Goal: Information Seeking & Learning: Learn about a topic

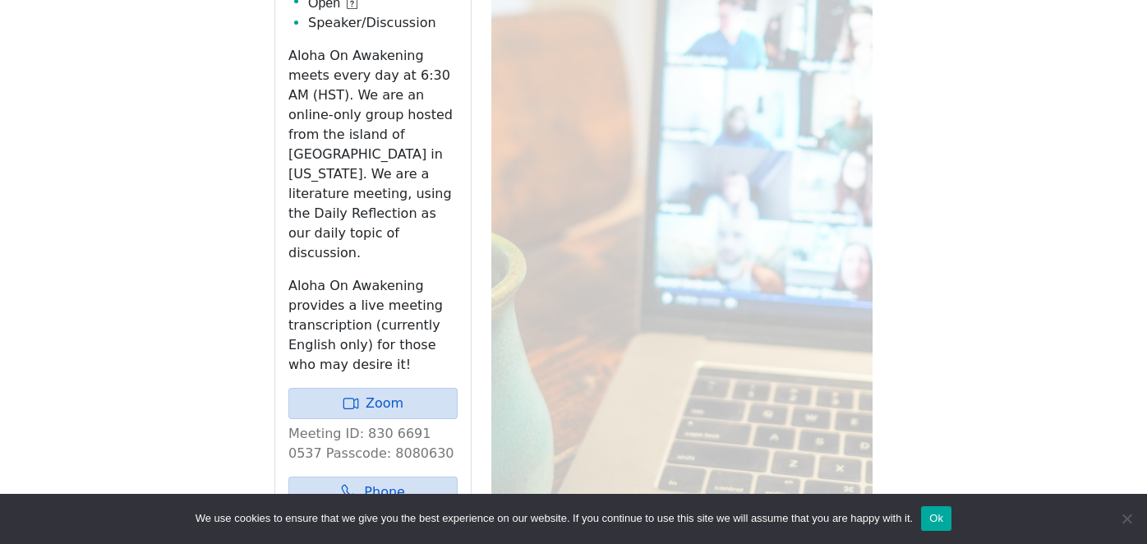
scroll to position [974, 0]
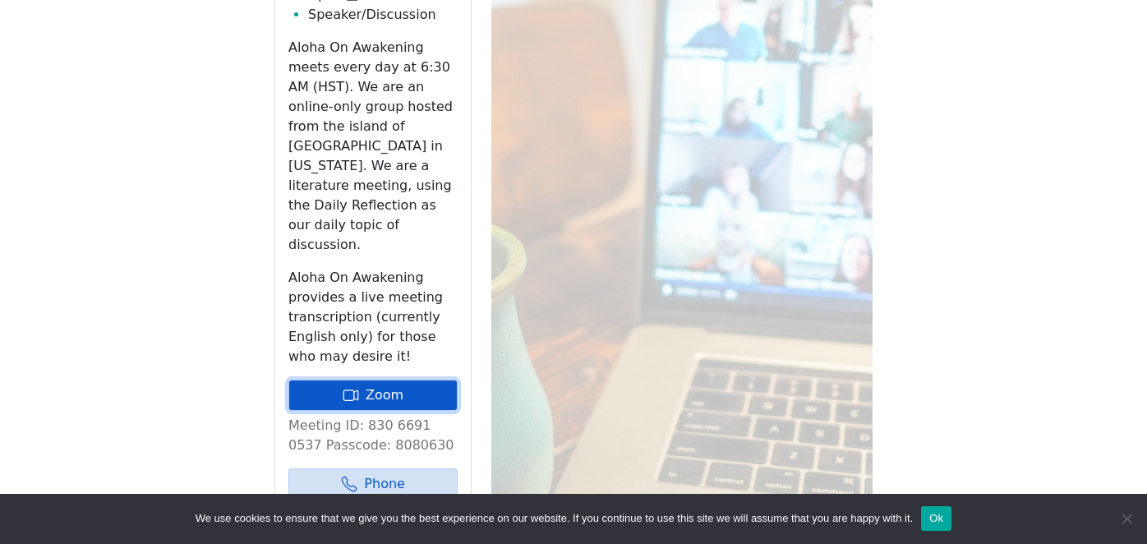
click at [375, 380] on link "Zoom" at bounding box center [372, 395] width 169 height 31
click at [359, 387] on icon at bounding box center [351, 395] width 16 height 16
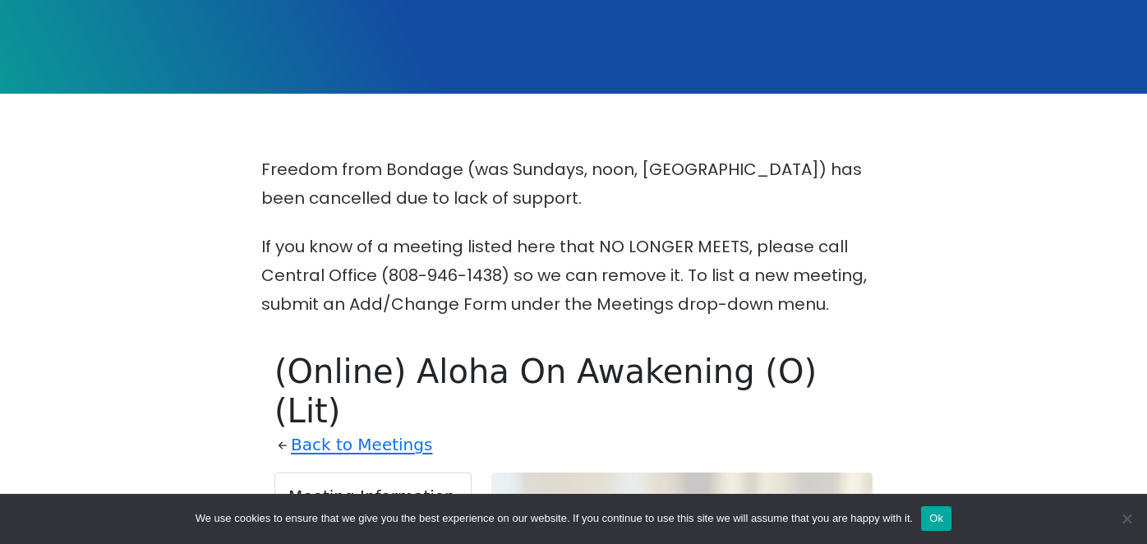
scroll to position [311, 0]
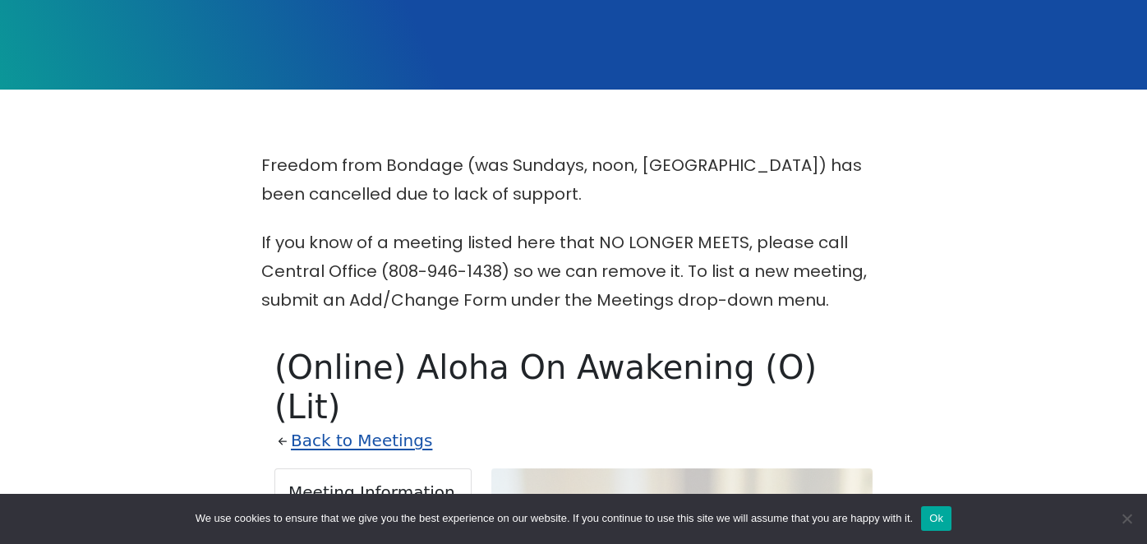
click at [320, 426] on link "Back to Meetings" at bounding box center [361, 440] width 141 height 29
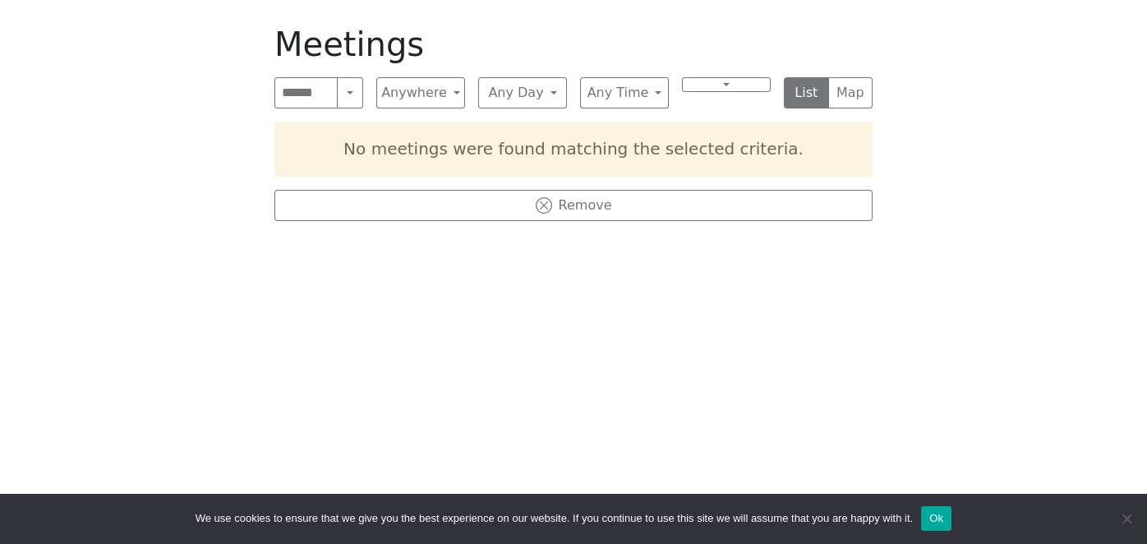
scroll to position [640, 0]
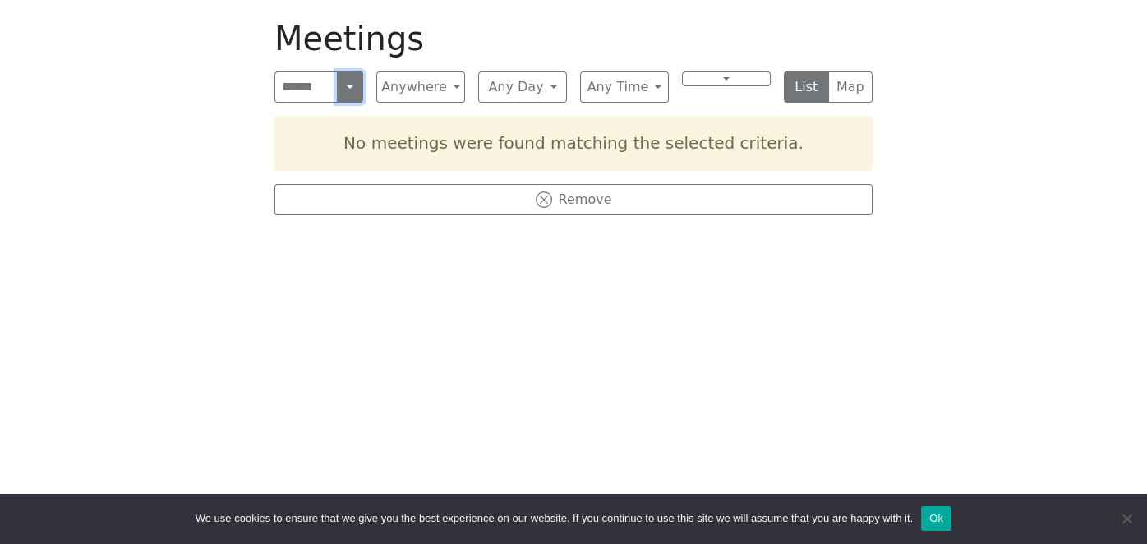
click at [351, 94] on button "Search" at bounding box center [350, 86] width 26 height 31
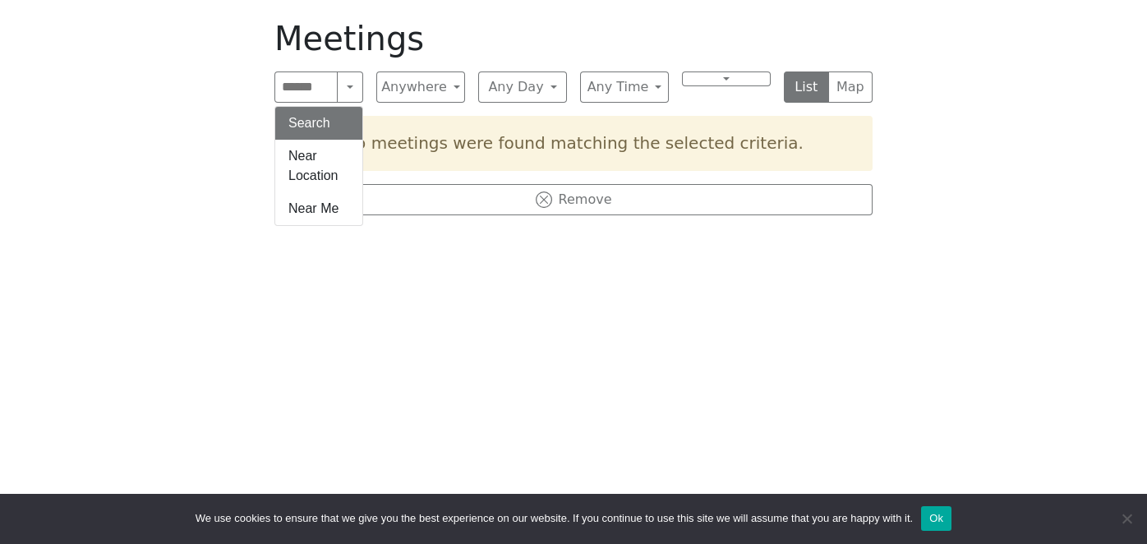
click at [218, 379] on div "Freedom from Bondage (was Sundays, noon, [GEOGRAPHIC_DATA]) has been cancelled …" at bounding box center [574, 196] width 1032 height 747
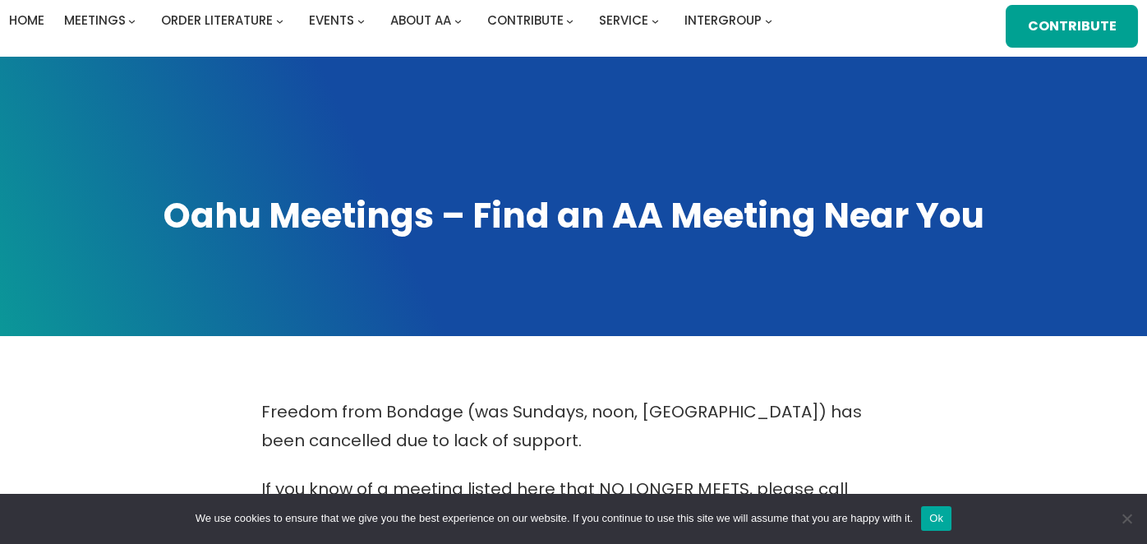
scroll to position [147, 0]
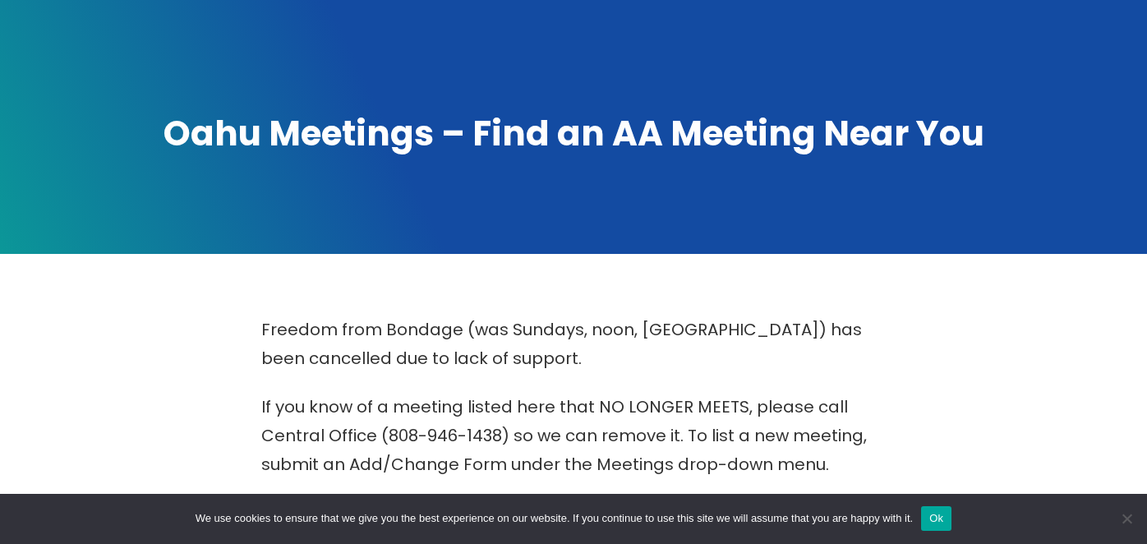
scroll to position [646, 0]
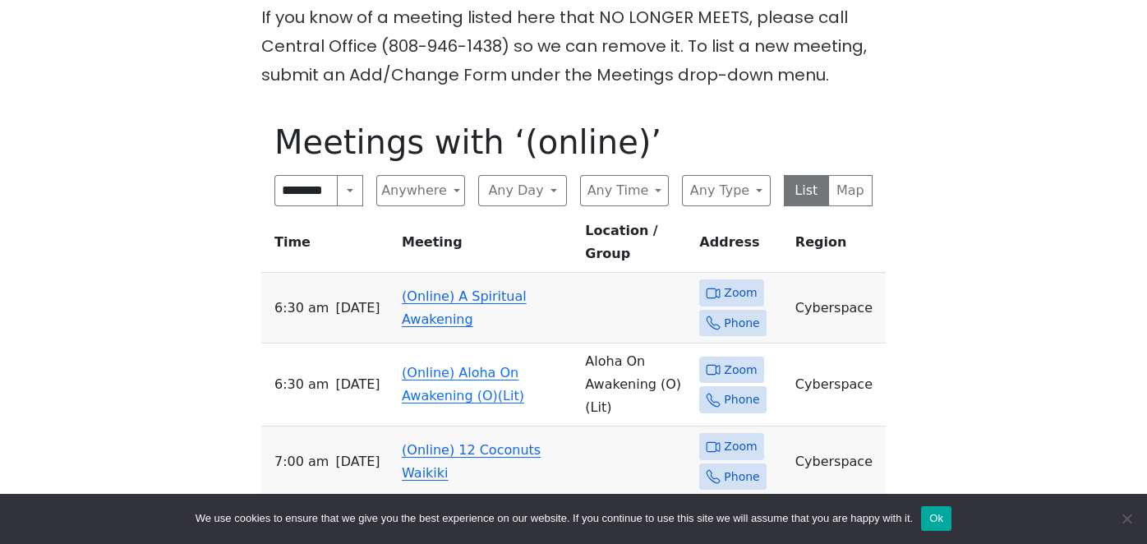
scroll to position [575, 0]
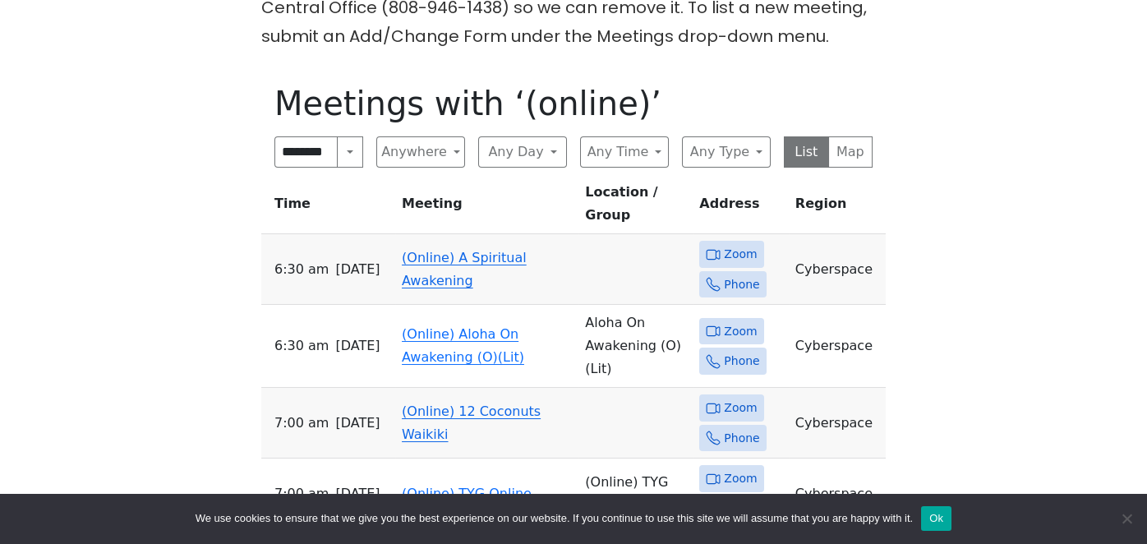
click at [428, 250] on link "(Online) A Spiritual Awakening" at bounding box center [464, 269] width 125 height 39
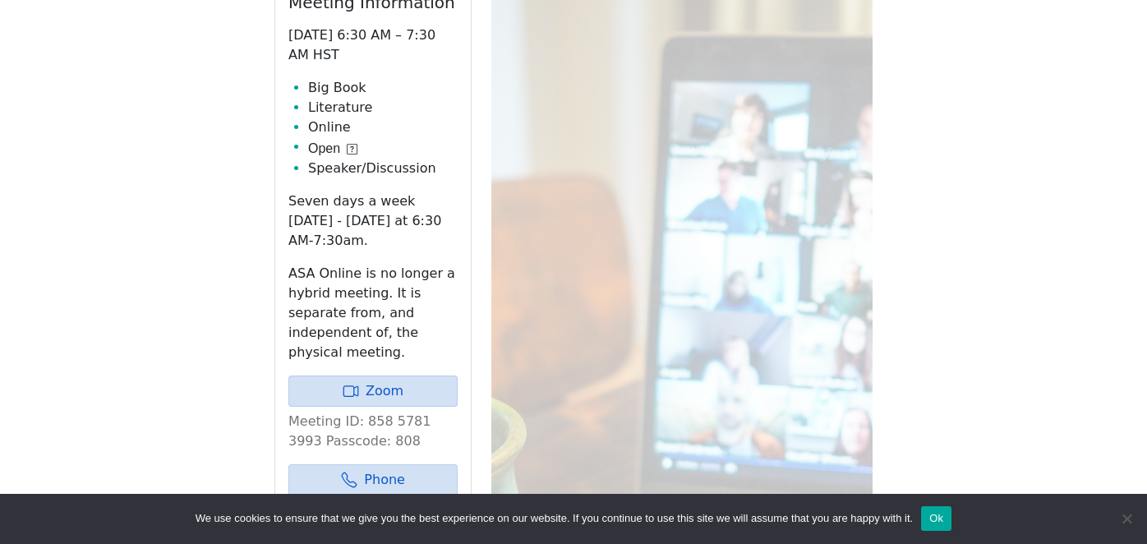
scroll to position [809, 0]
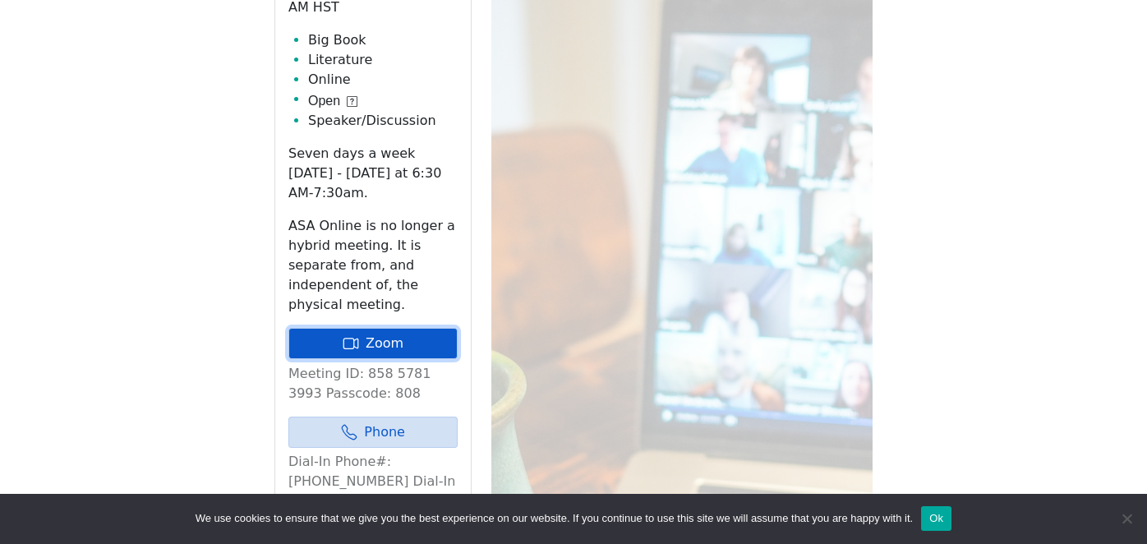
click at [384, 328] on link "Zoom" at bounding box center [372, 343] width 169 height 31
